Goal: Transaction & Acquisition: Purchase product/service

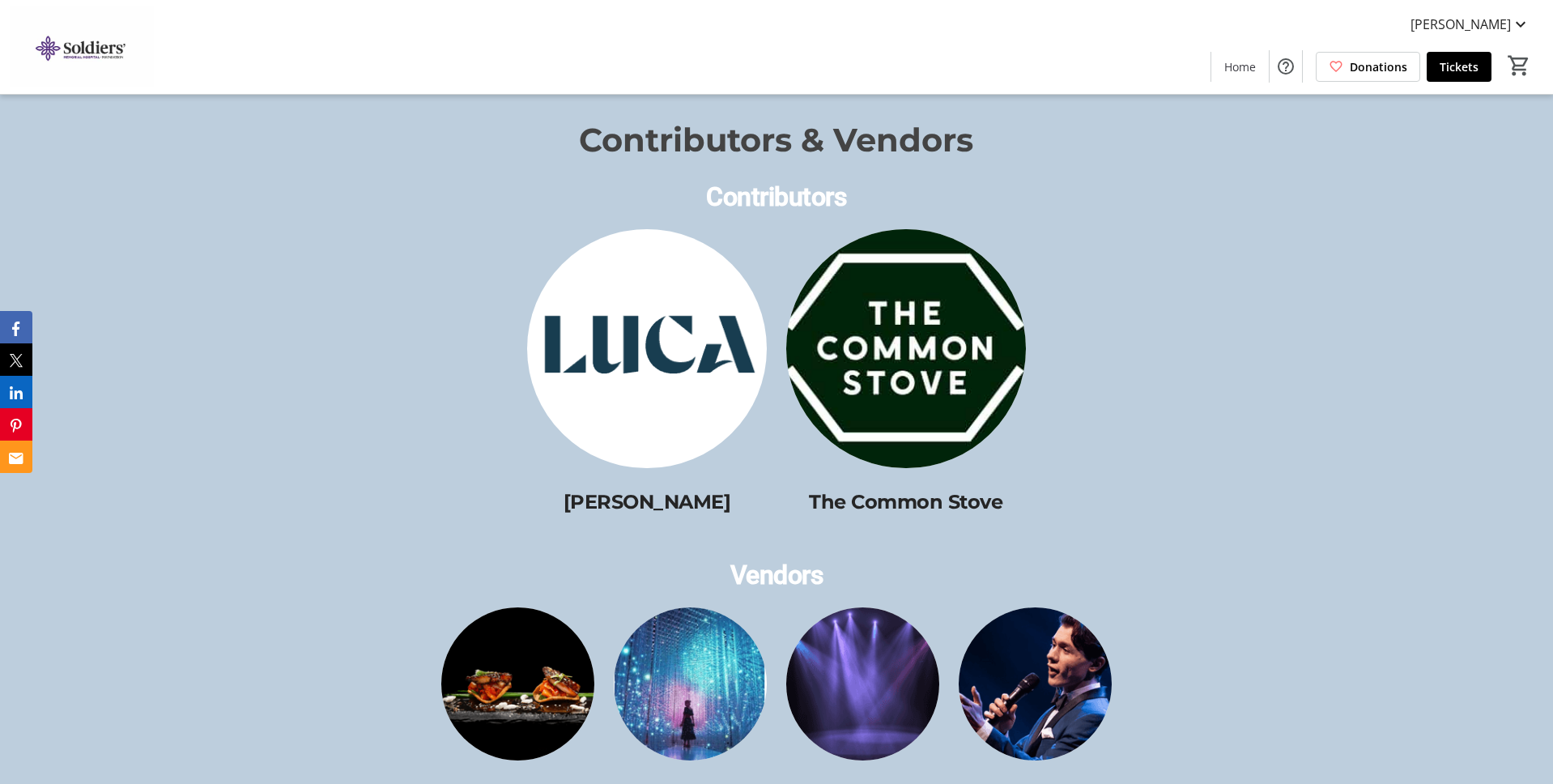
scroll to position [2086, 0]
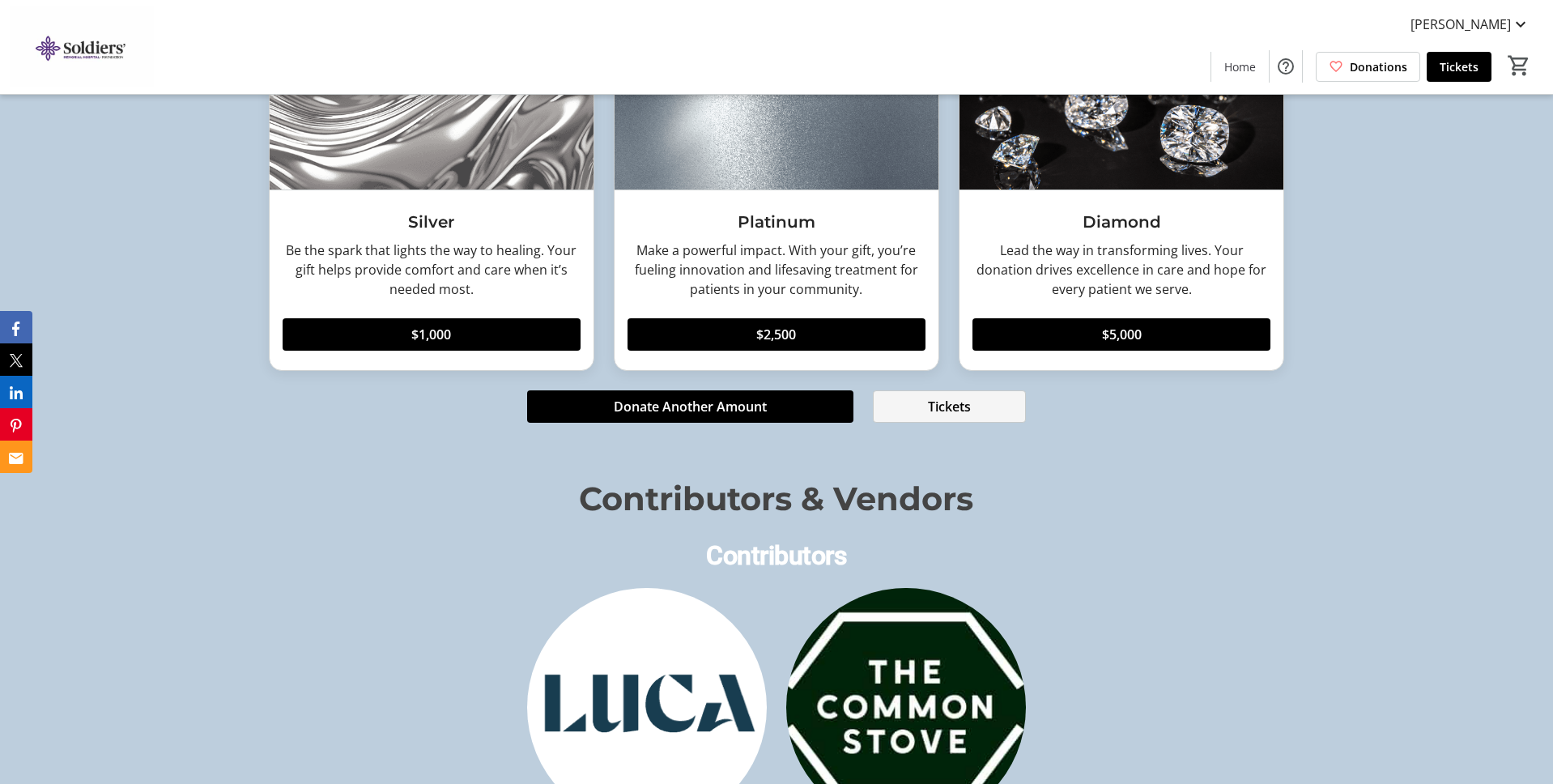
click at [936, 402] on span "Tickets" at bounding box center [949, 406] width 43 height 19
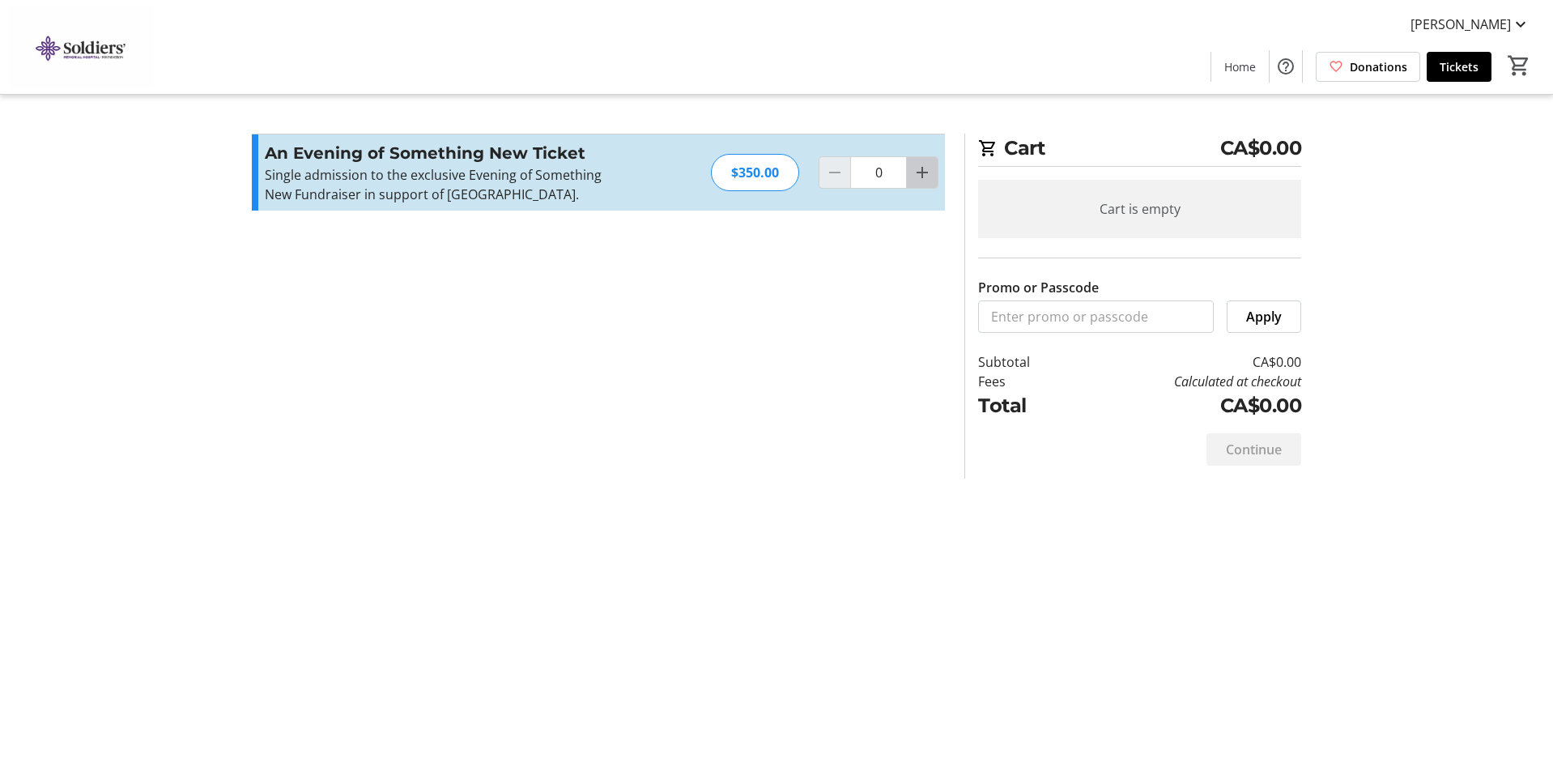
click at [925, 182] on mat-icon "Increment by one" at bounding box center [922, 172] width 19 height 19
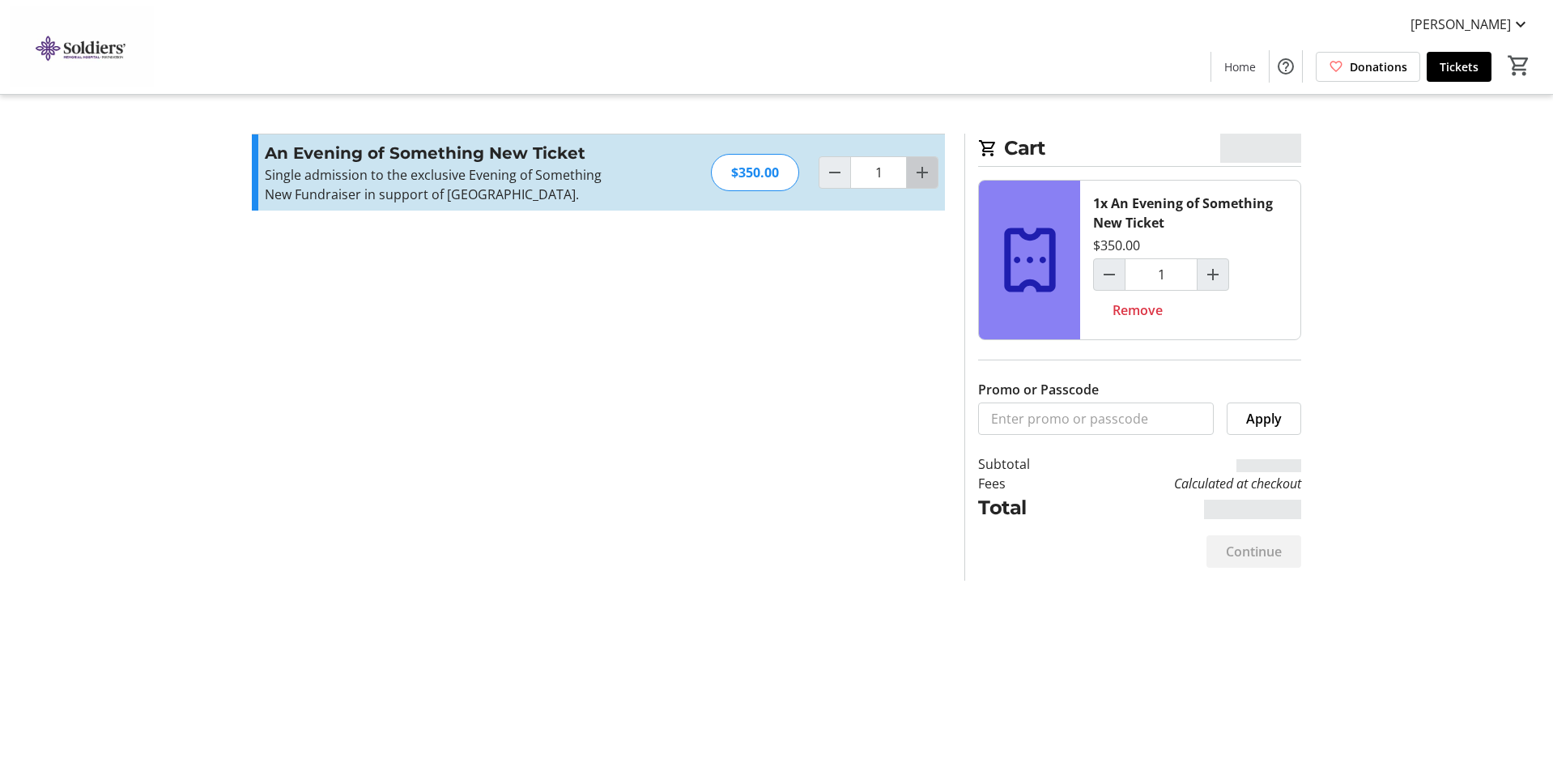
click at [925, 182] on mat-icon "Increment by one" at bounding box center [922, 172] width 19 height 19
type input "2"
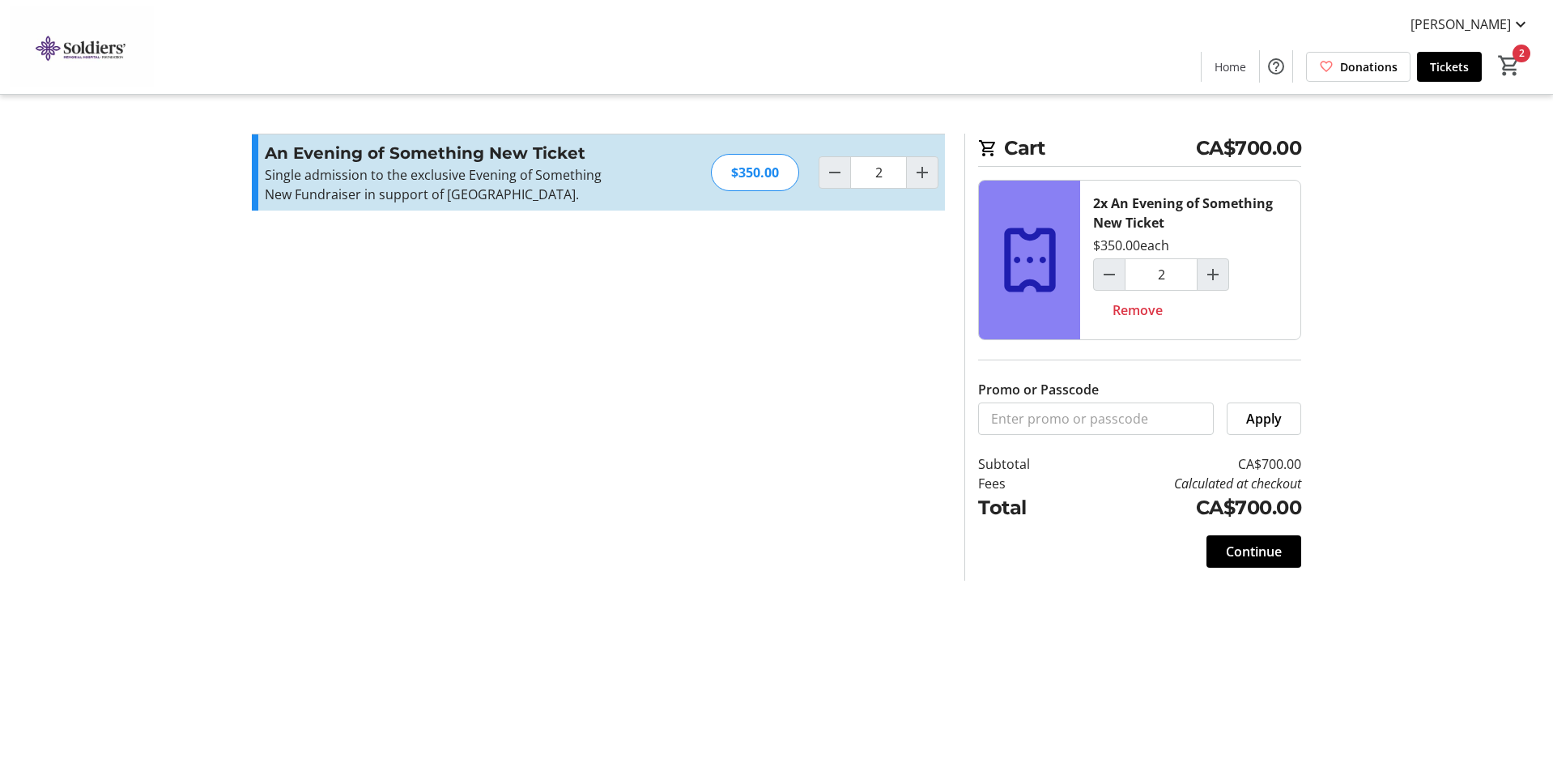
click at [1397, 286] on tr-checkout-feature-upsell-ui "Cart CA$700.00 2x An Evening of Something New Ticket $350.00 each 2 Remove Prom…" at bounding box center [776, 392] width 1553 height 784
